Goal: Task Accomplishment & Management: Manage account settings

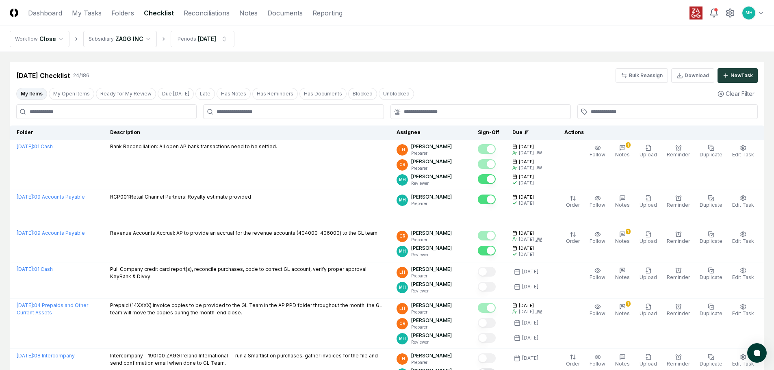
scroll to position [731, 0]
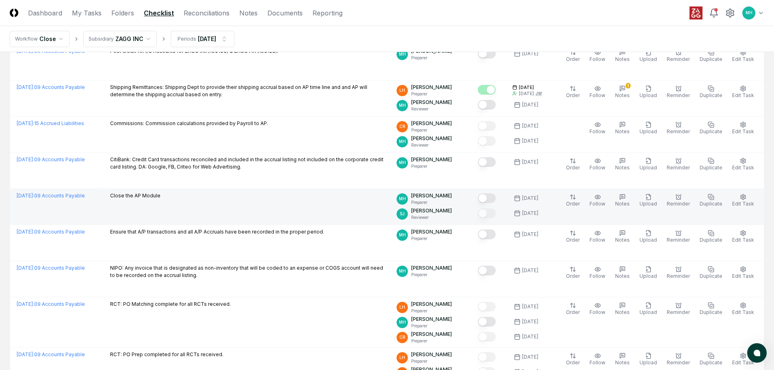
scroll to position [552, 0]
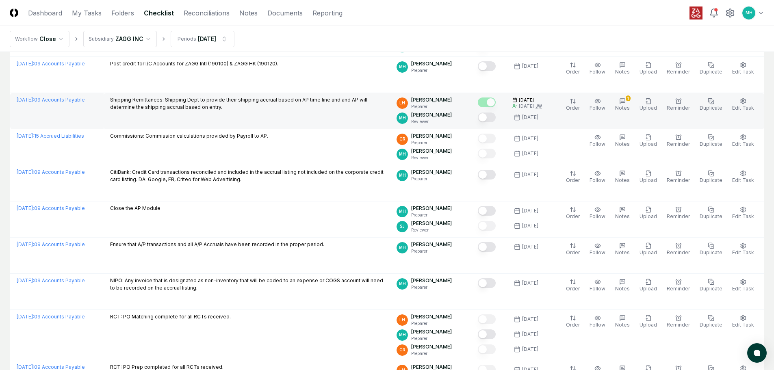
click at [496, 115] on button "Mark complete" at bounding box center [487, 118] width 18 height 10
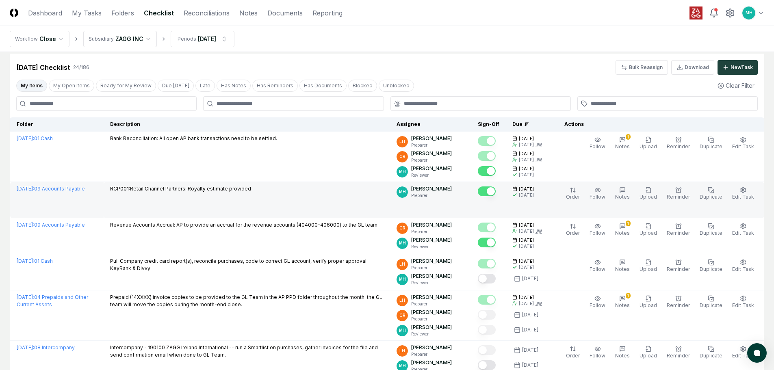
scroll to position [0, 0]
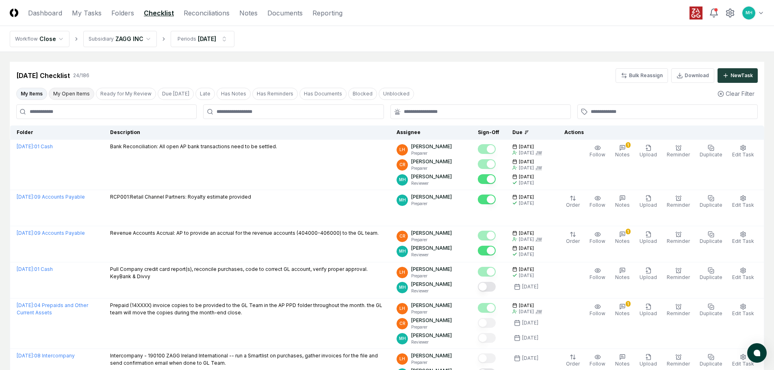
click at [71, 93] on button "My Open Items" at bounding box center [71, 94] width 45 height 12
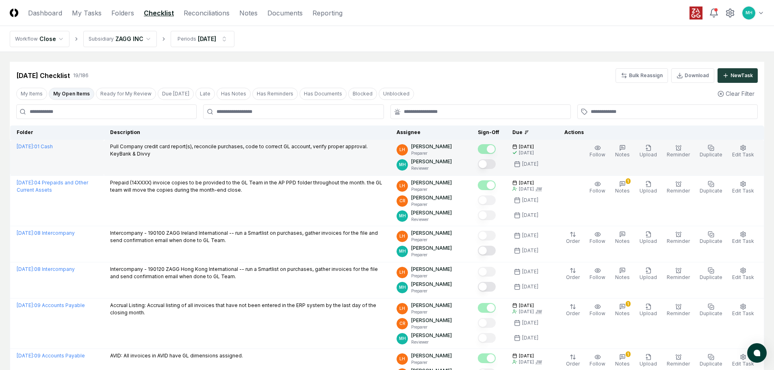
click at [496, 162] on button "Mark complete" at bounding box center [487, 164] width 18 height 10
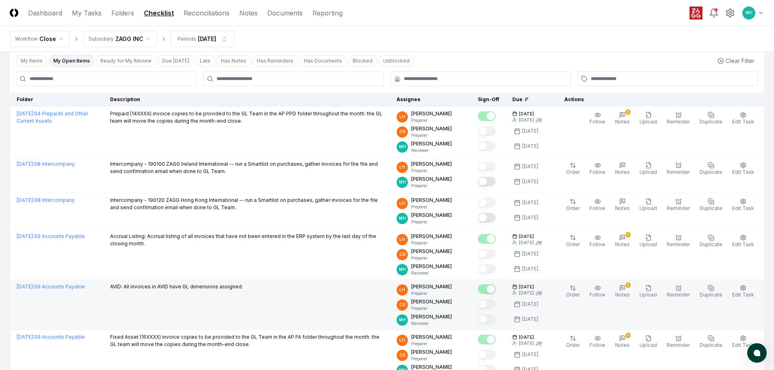
scroll to position [81, 0]
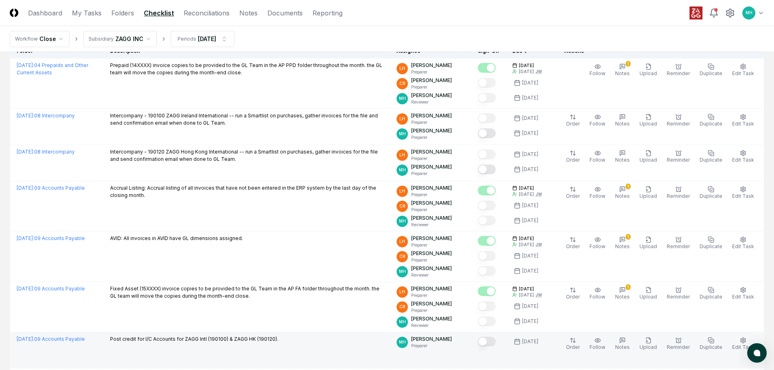
click at [496, 342] on button "Mark complete" at bounding box center [487, 342] width 18 height 10
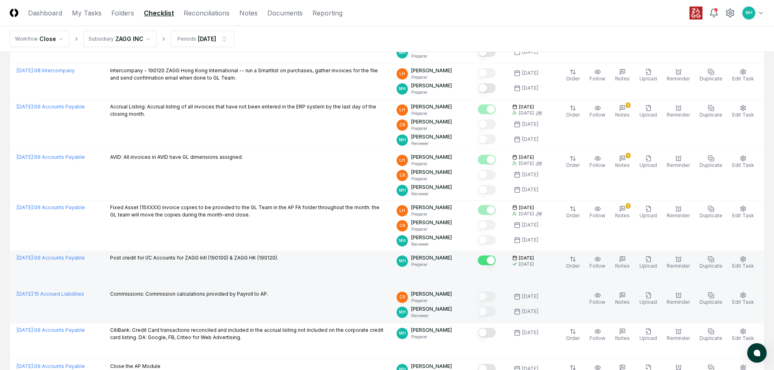
scroll to position [203, 0]
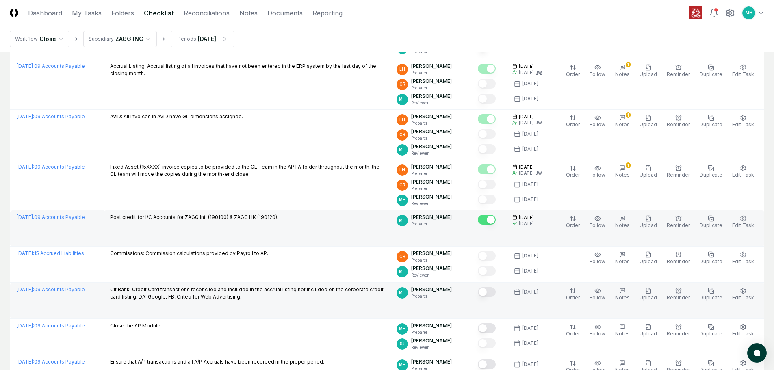
click at [496, 292] on button "Mark complete" at bounding box center [487, 292] width 18 height 10
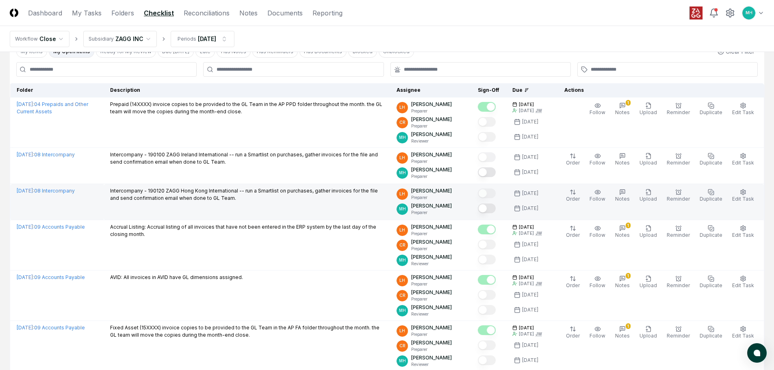
scroll to position [0, 0]
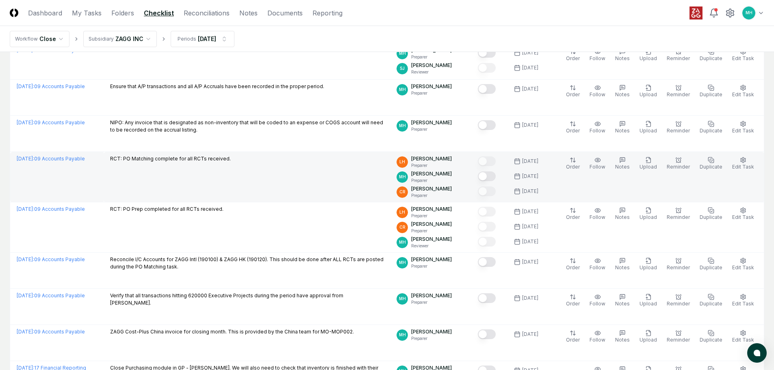
scroll to position [487, 0]
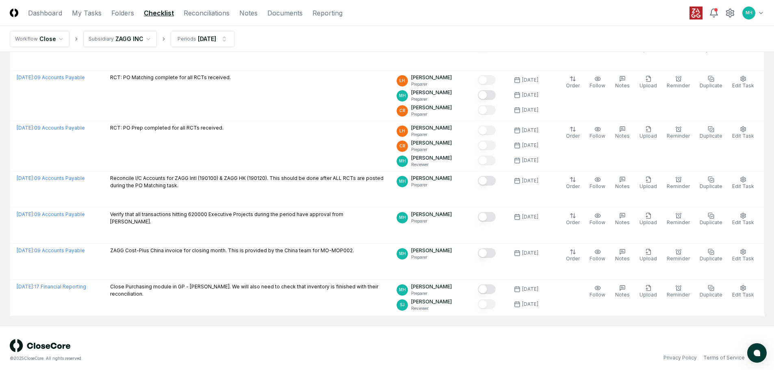
click at [432, 31] on nav "Workflow Close Subsidiary ZAGG INC Periods Sep 2025" at bounding box center [387, 39] width 774 height 26
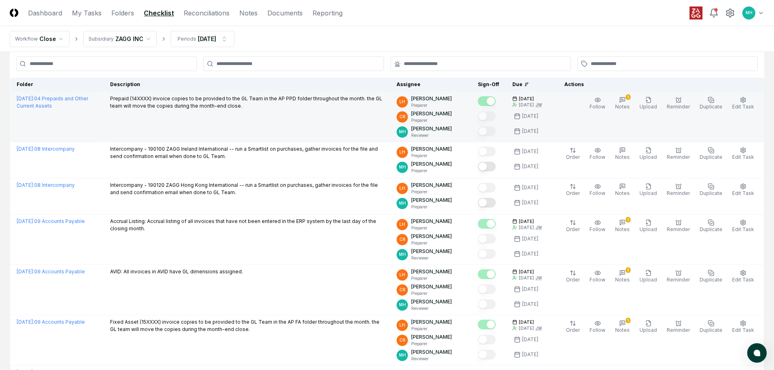
scroll to position [0, 0]
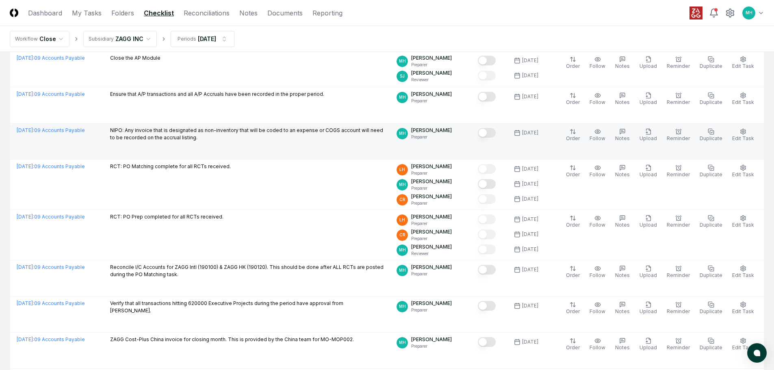
scroll to position [406, 0]
